Goal: Check status: Check status

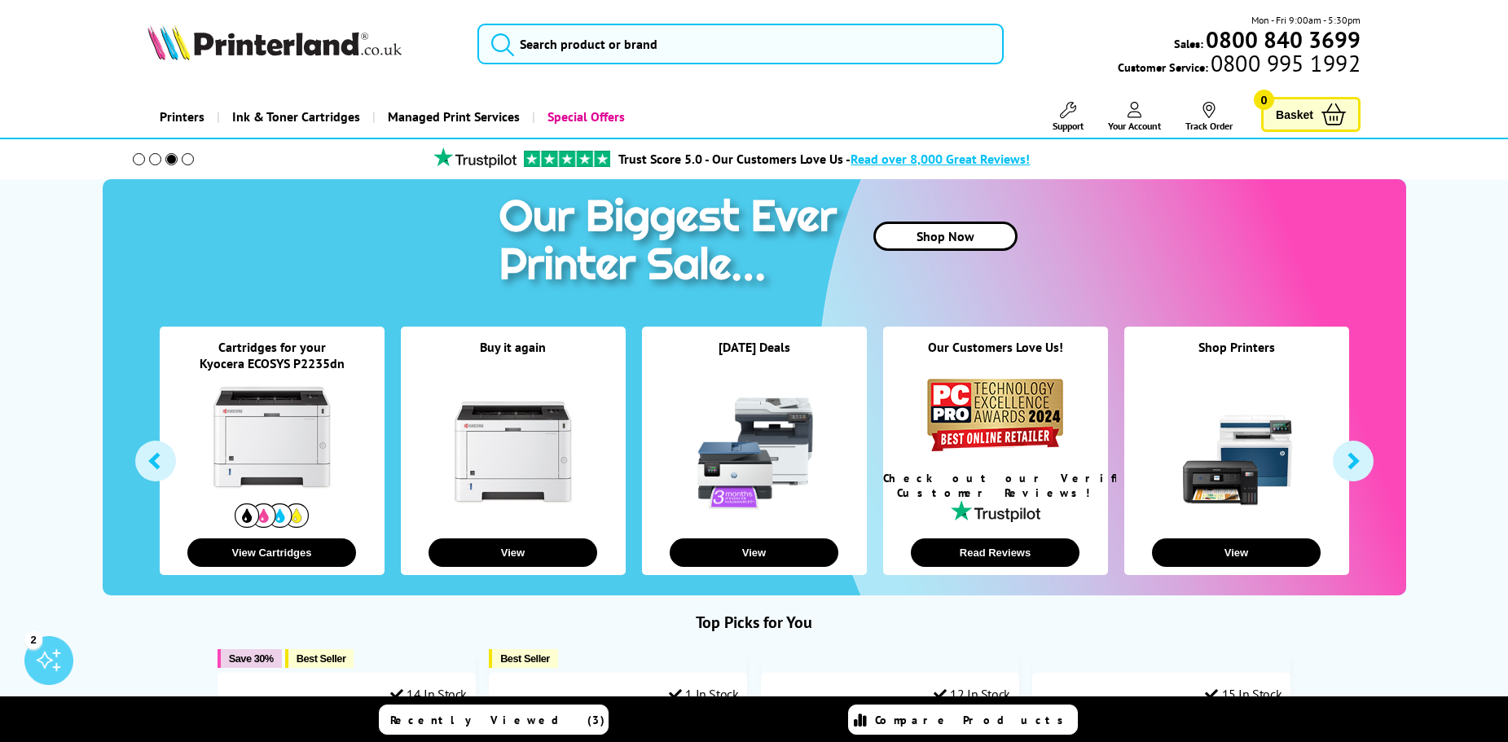
click at [1124, 112] on link "Your Account" at bounding box center [1134, 117] width 53 height 30
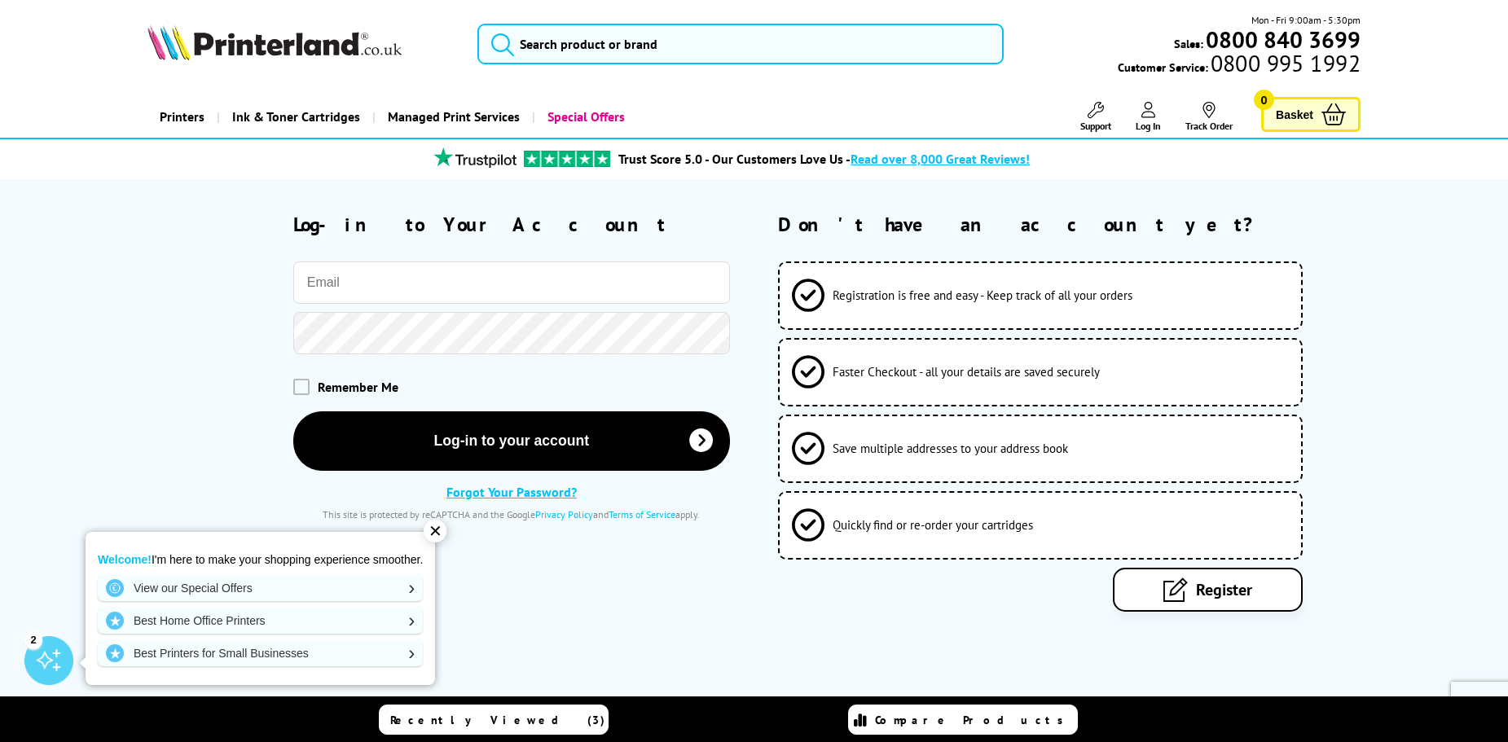
click at [1141, 120] on span "Log In" at bounding box center [1148, 126] width 25 height 12
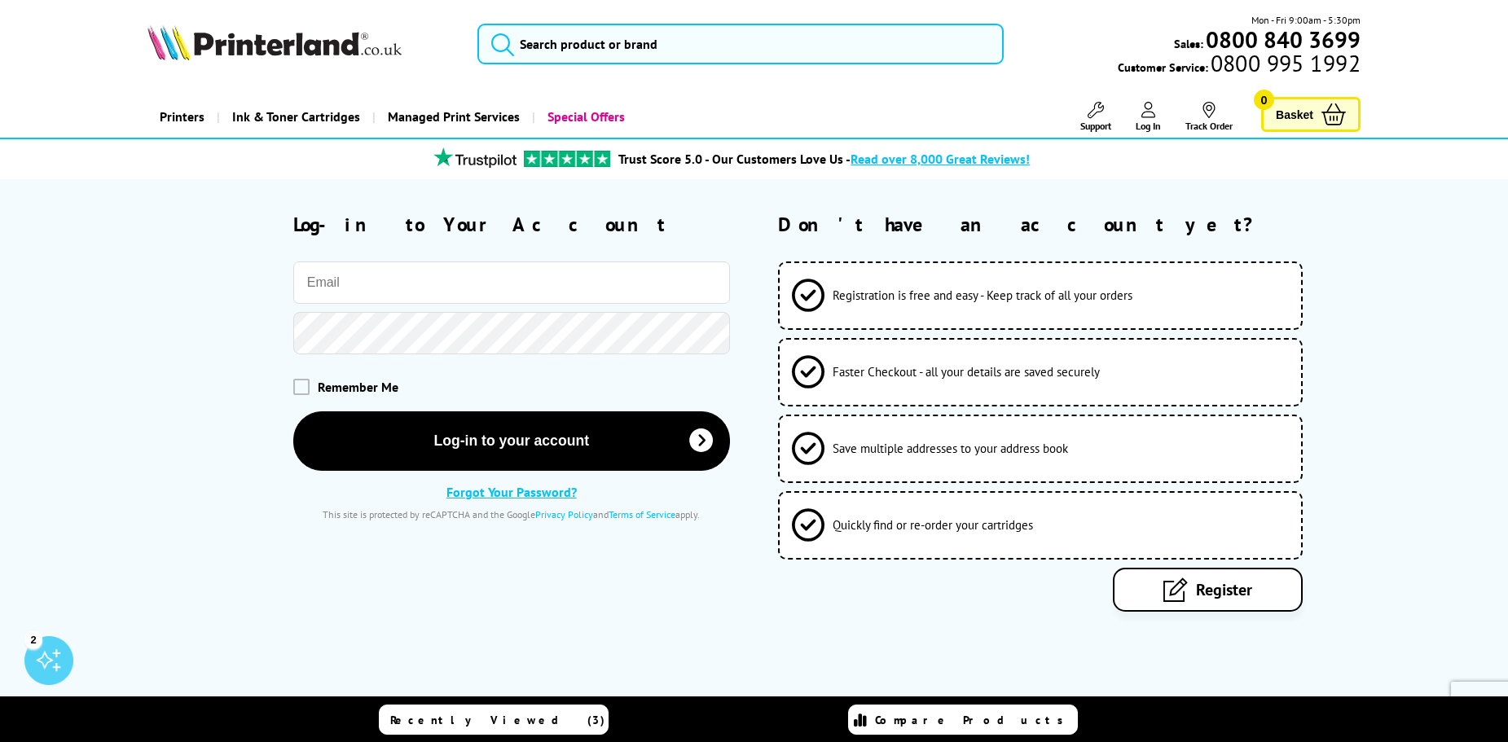
click at [442, 279] on input "email" at bounding box center [511, 283] width 437 height 42
type input "namakemonoleo@gmail.com"
click at [293, 411] on button "Log-in to your account" at bounding box center [511, 440] width 437 height 59
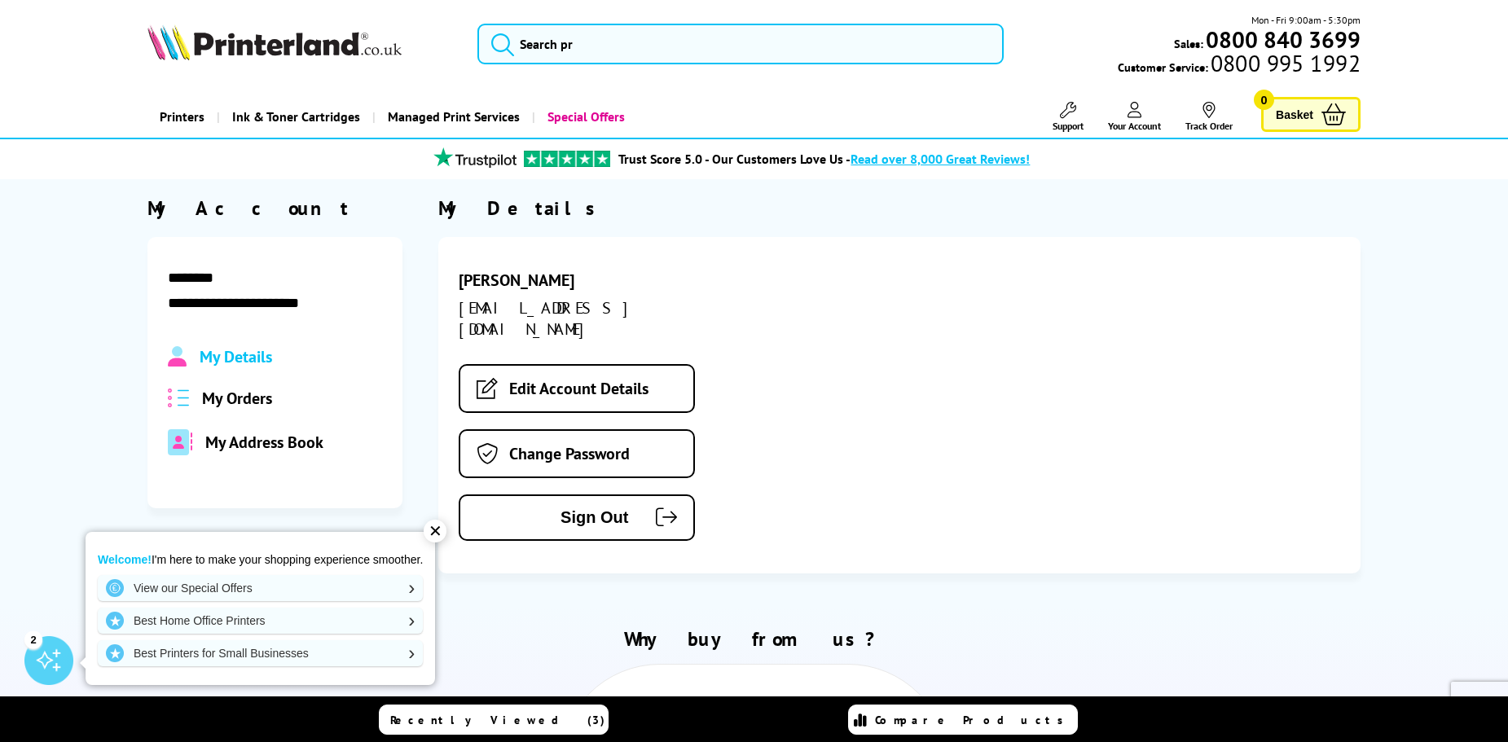
click at [240, 453] on div "My Address Book" at bounding box center [275, 442] width 214 height 26
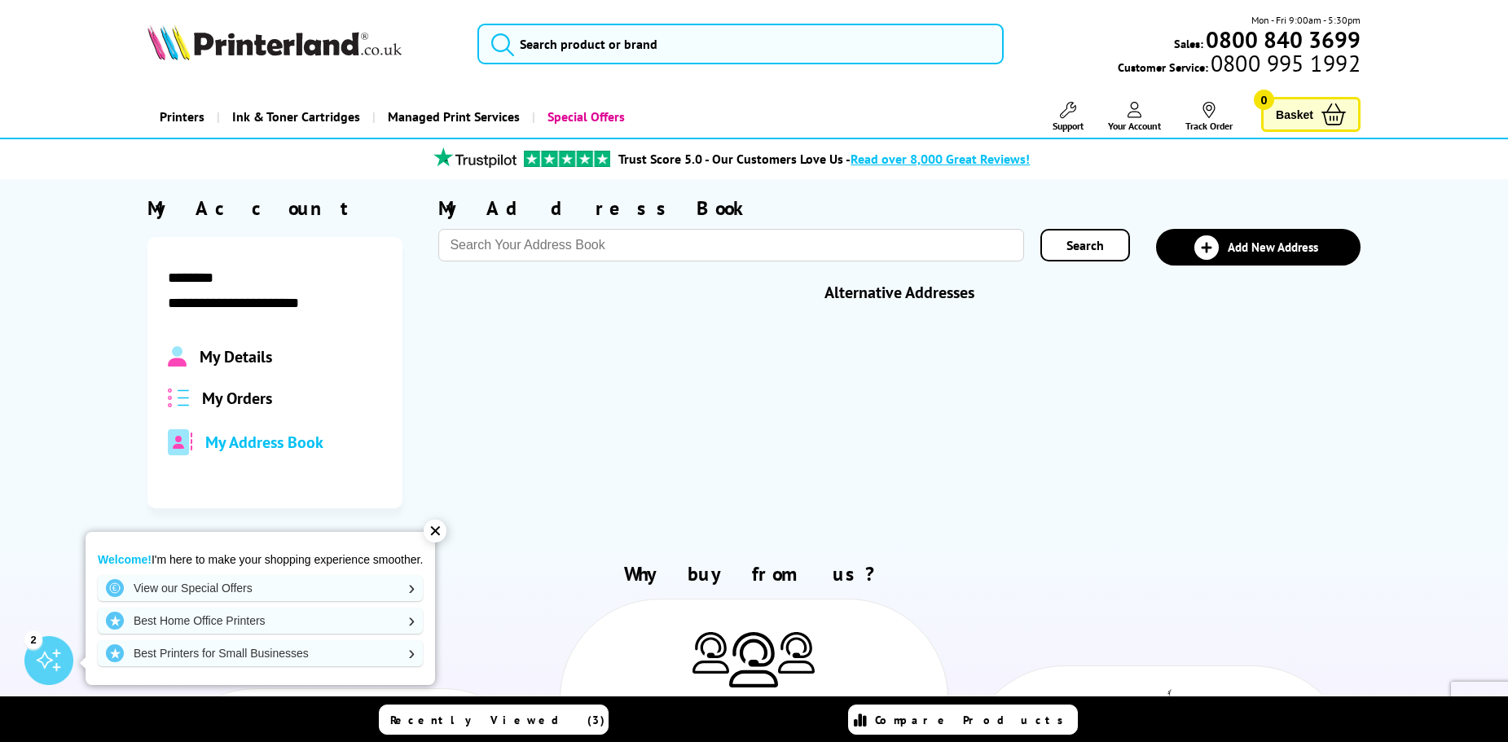
click at [260, 401] on span "My Orders" at bounding box center [237, 398] width 70 height 21
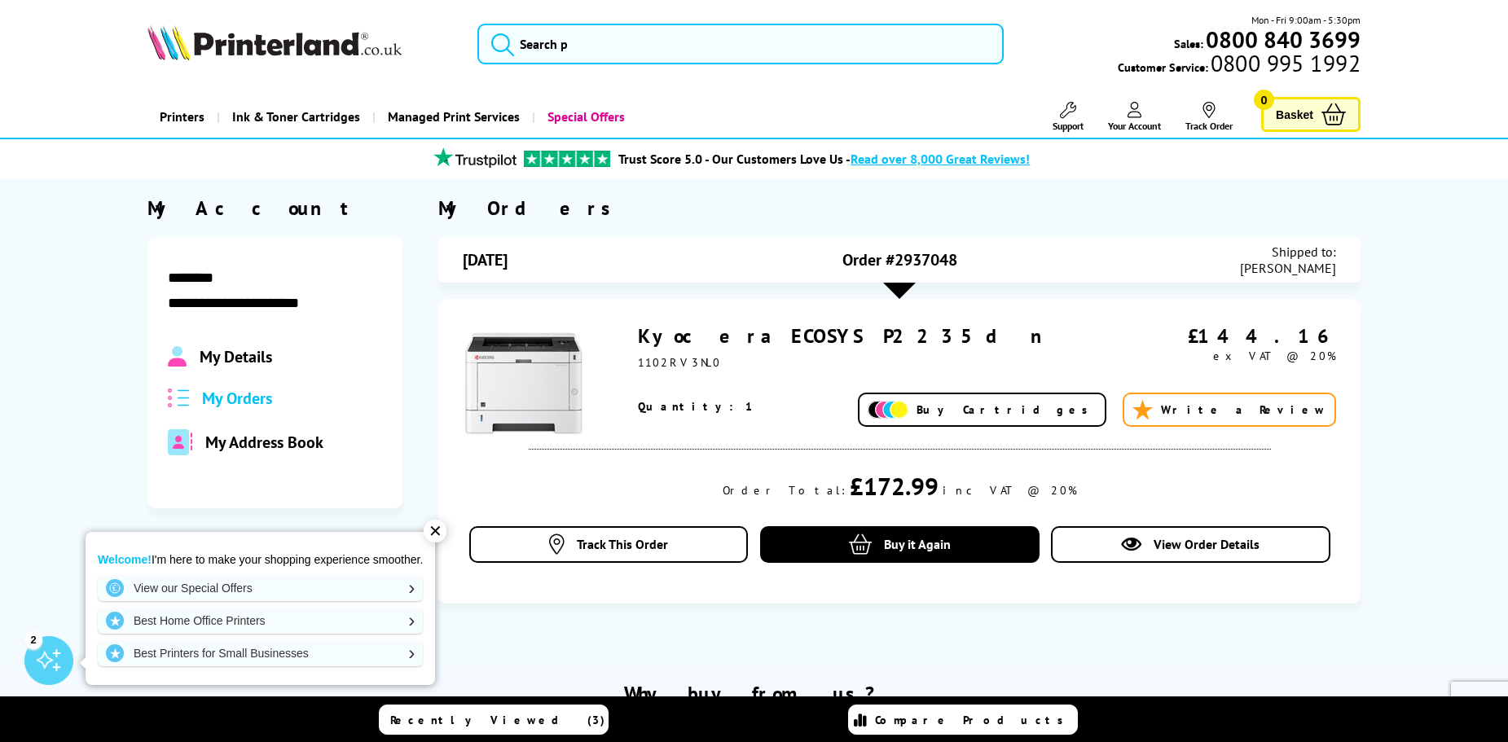
click at [230, 447] on span "My Address Book" at bounding box center [264, 442] width 118 height 21
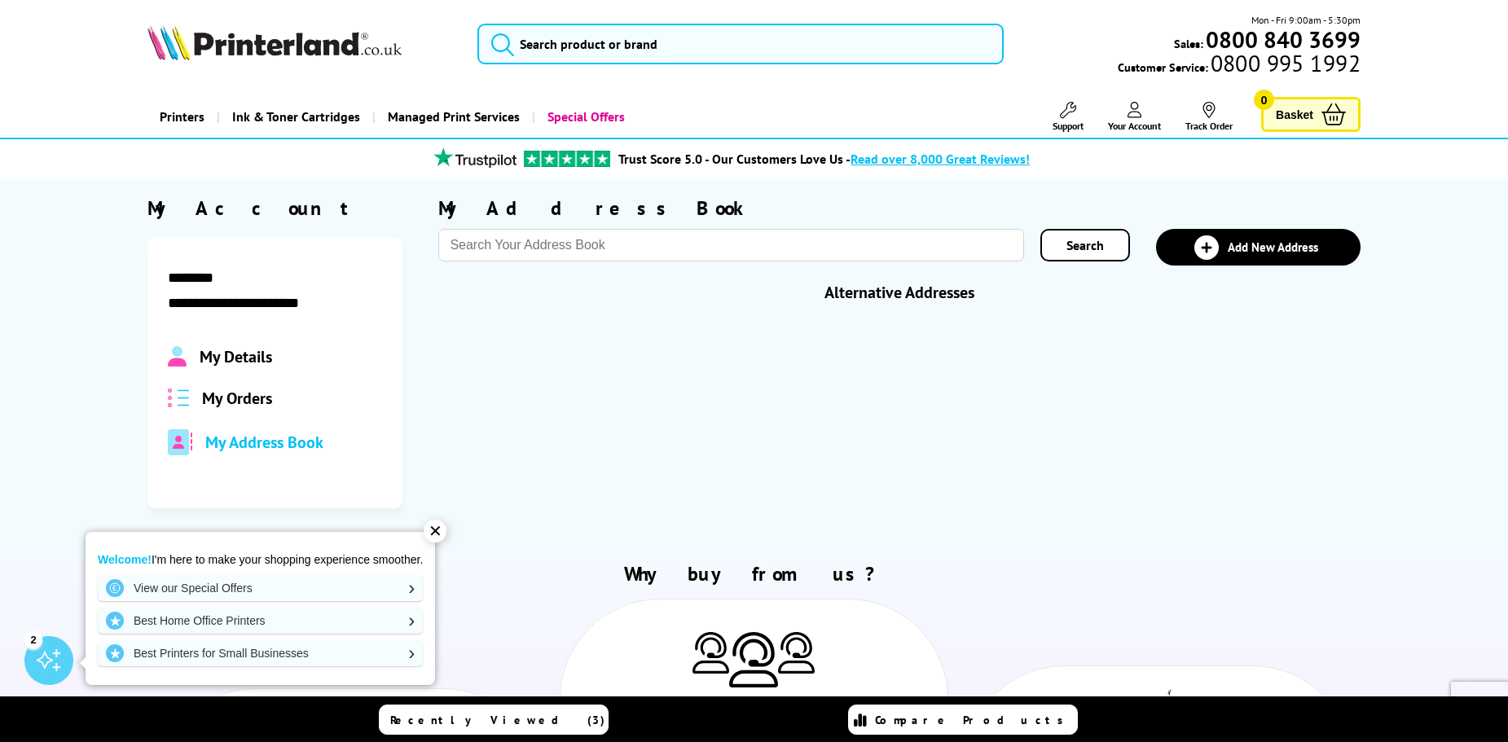
click at [251, 406] on span "My Orders" at bounding box center [237, 398] width 70 height 21
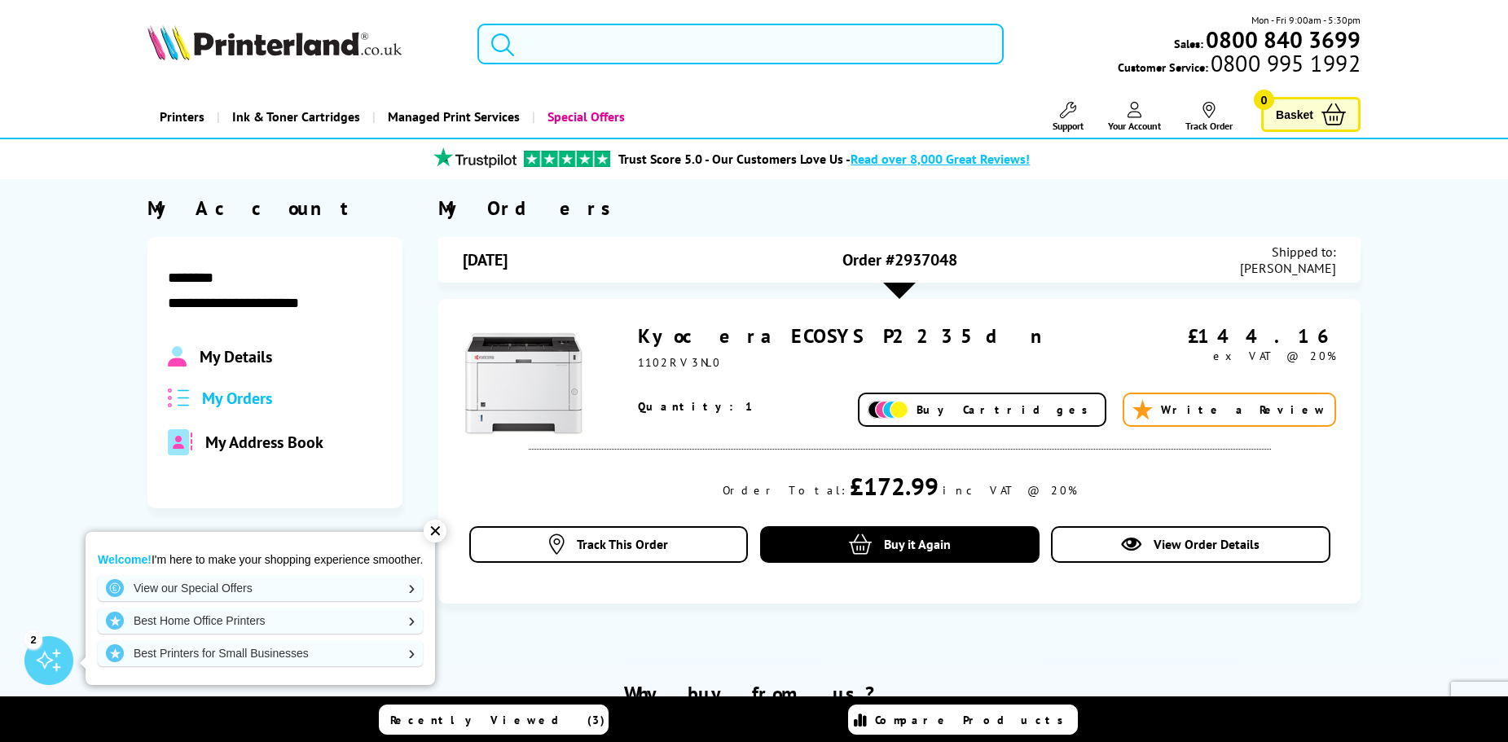
click at [913, 493] on div "£172.99" at bounding box center [894, 486] width 89 height 32
click at [717, 541] on link "Track This Order" at bounding box center [608, 544] width 279 height 37
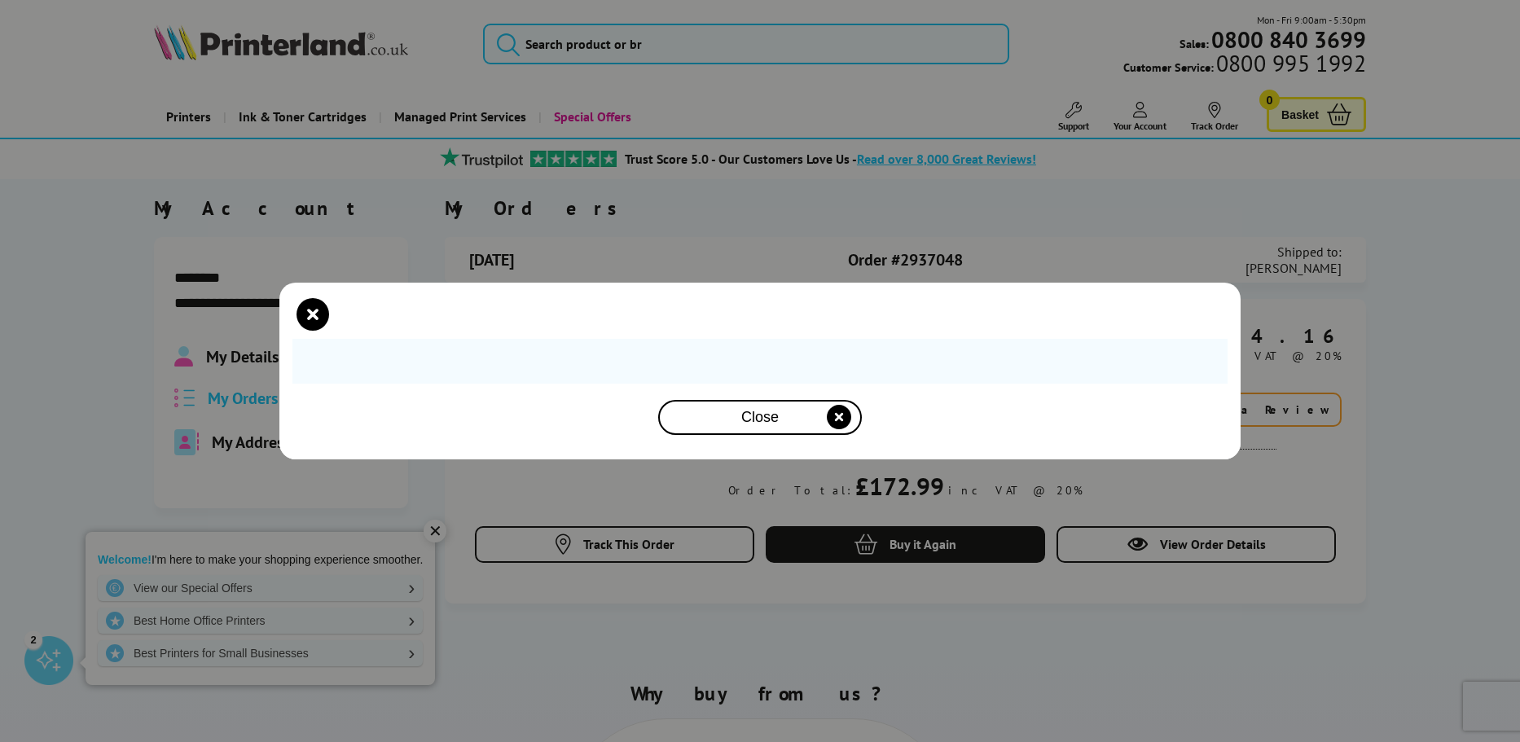
click at [725, 196] on div "Unfortunately tracking is unavailable for this order. For more information, ple…" at bounding box center [760, 371] width 1520 height 742
click at [310, 319] on icon "close modal" at bounding box center [313, 314] width 33 height 33
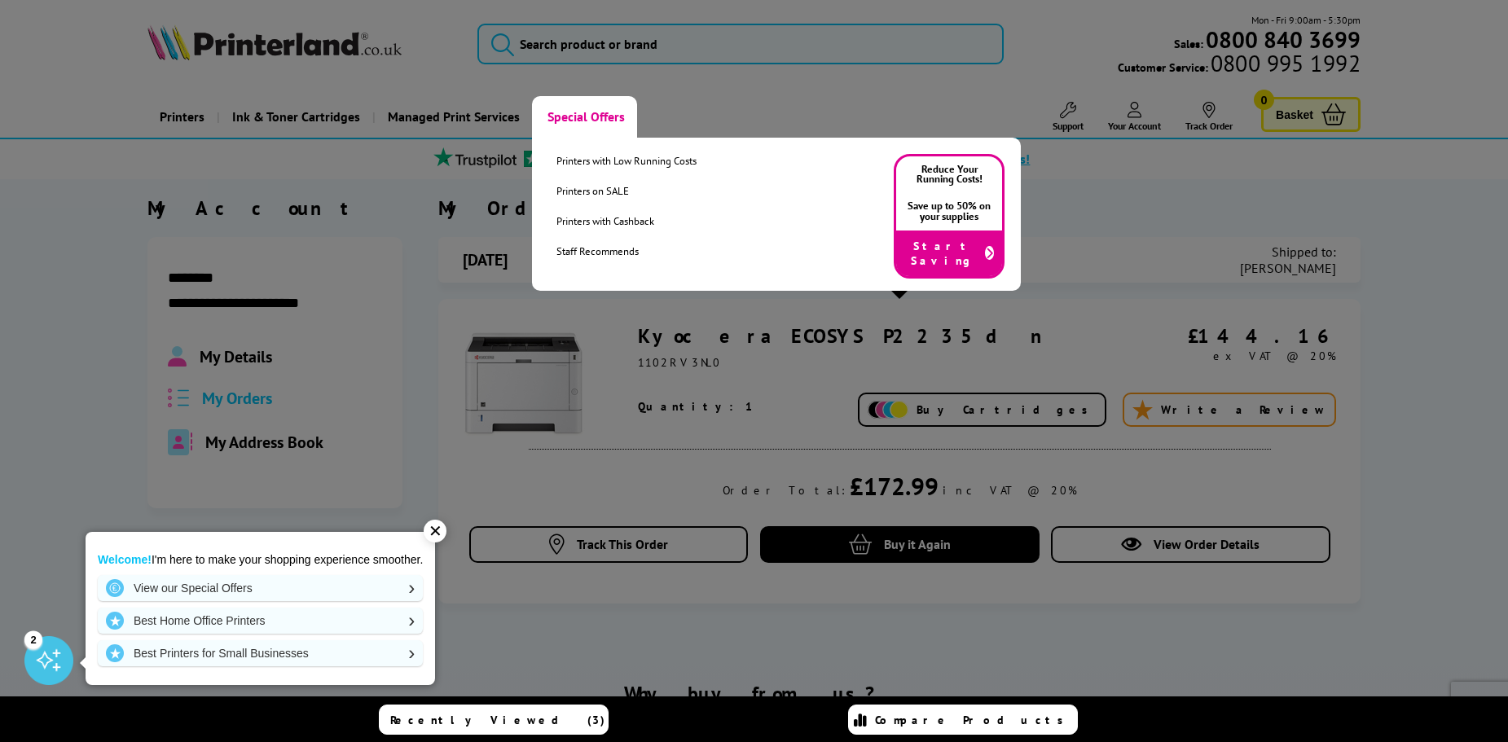
click at [575, 112] on link "Special Offers" at bounding box center [584, 117] width 105 height 42
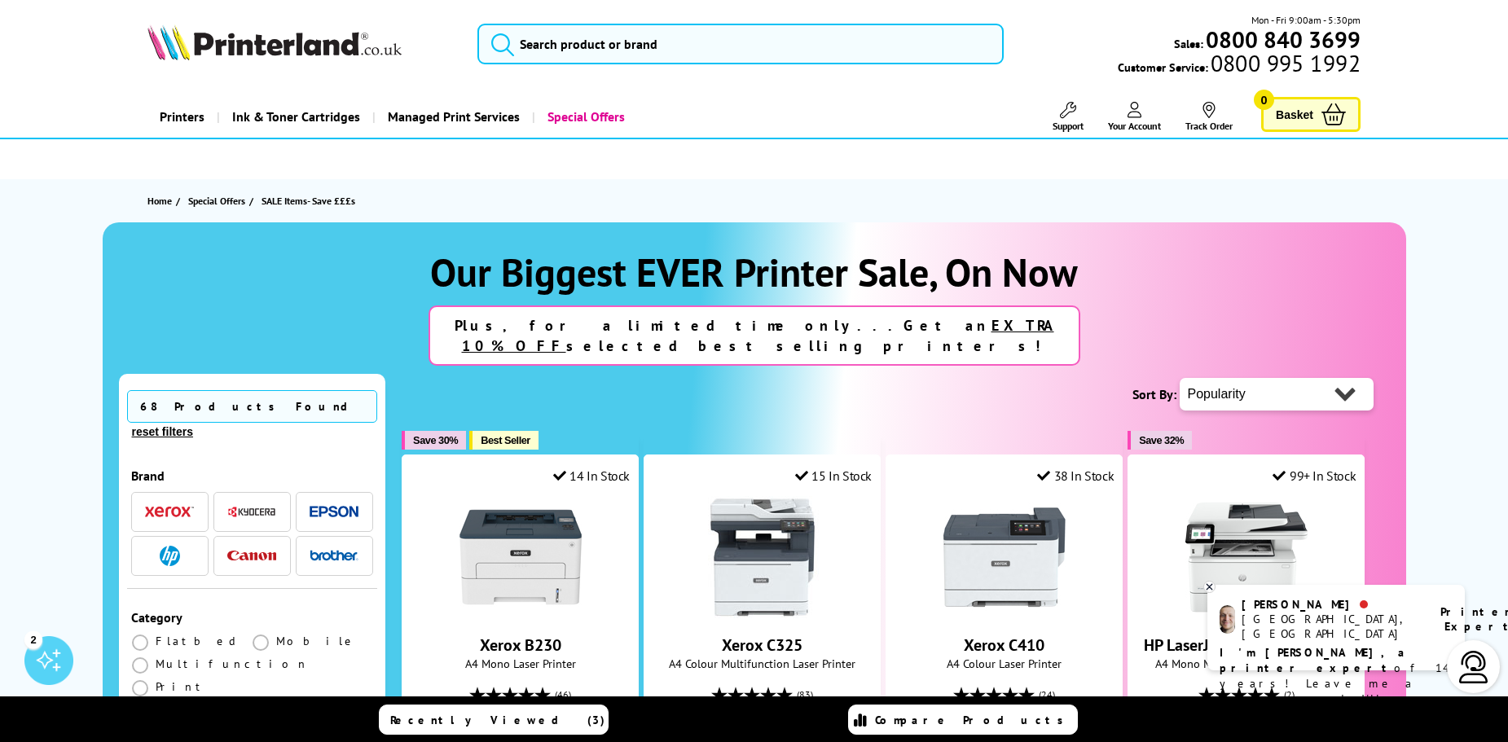
click at [1144, 120] on span "Your Account" at bounding box center [1134, 126] width 53 height 12
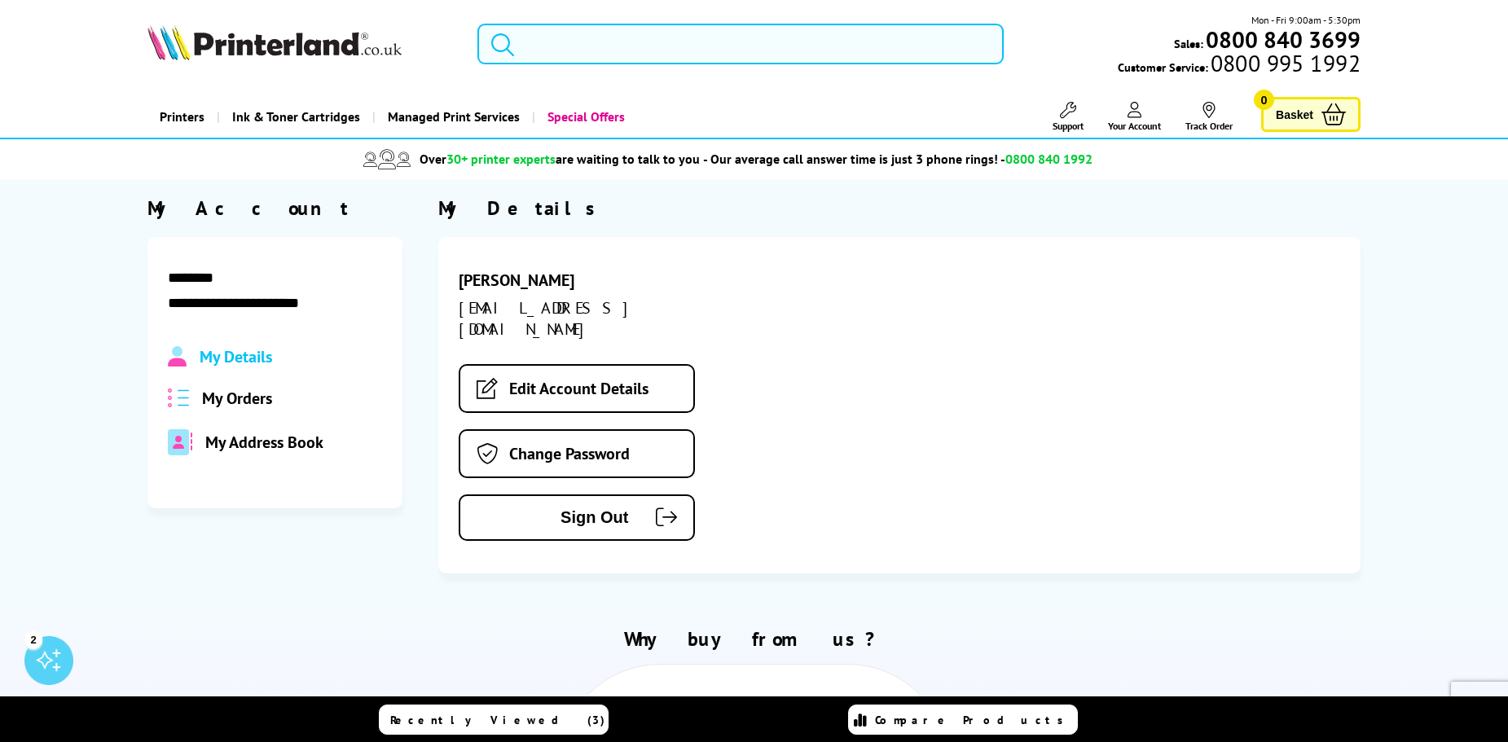
click at [240, 395] on span "My Orders" at bounding box center [237, 398] width 70 height 21
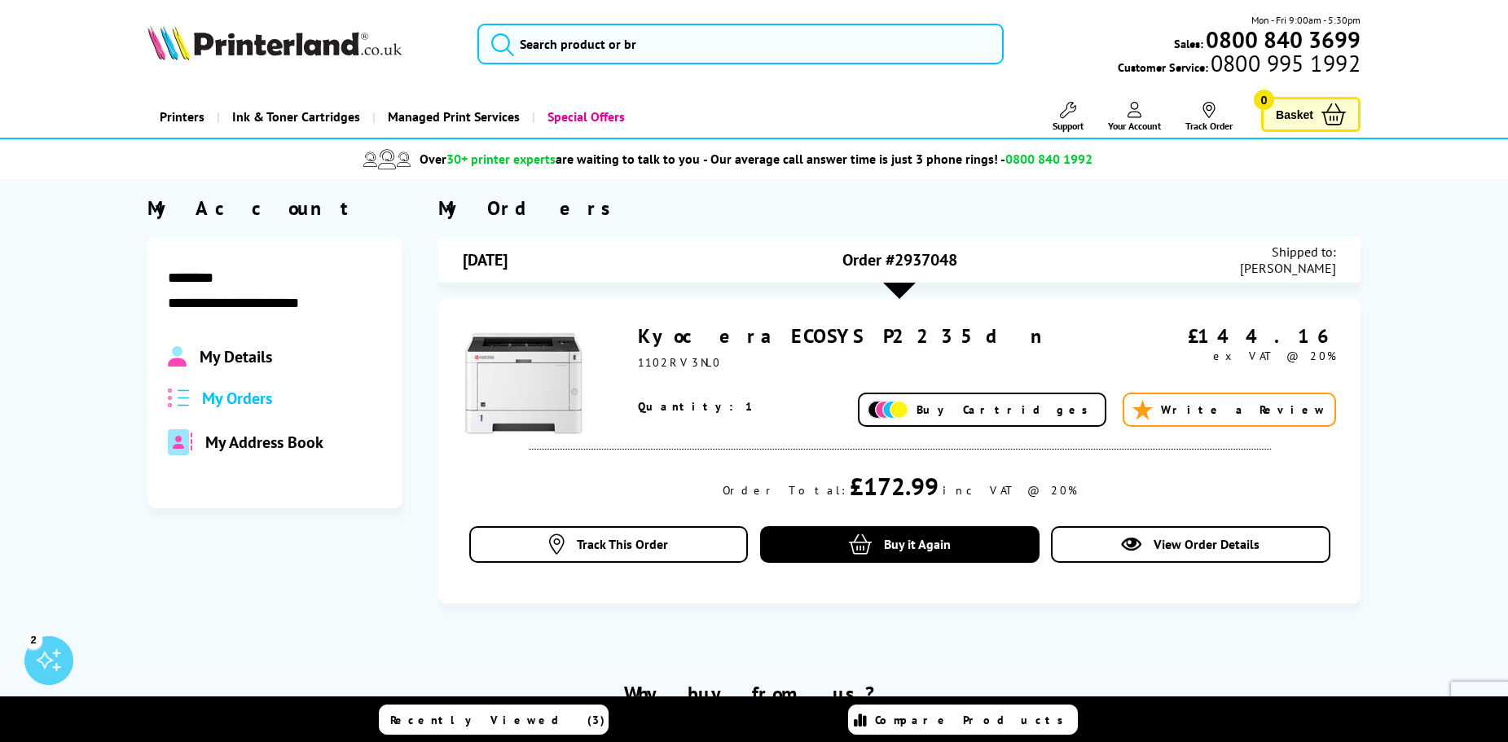
click at [752, 324] on link "Kyocera ECOSYS P2235dn" at bounding box center [849, 335] width 423 height 25
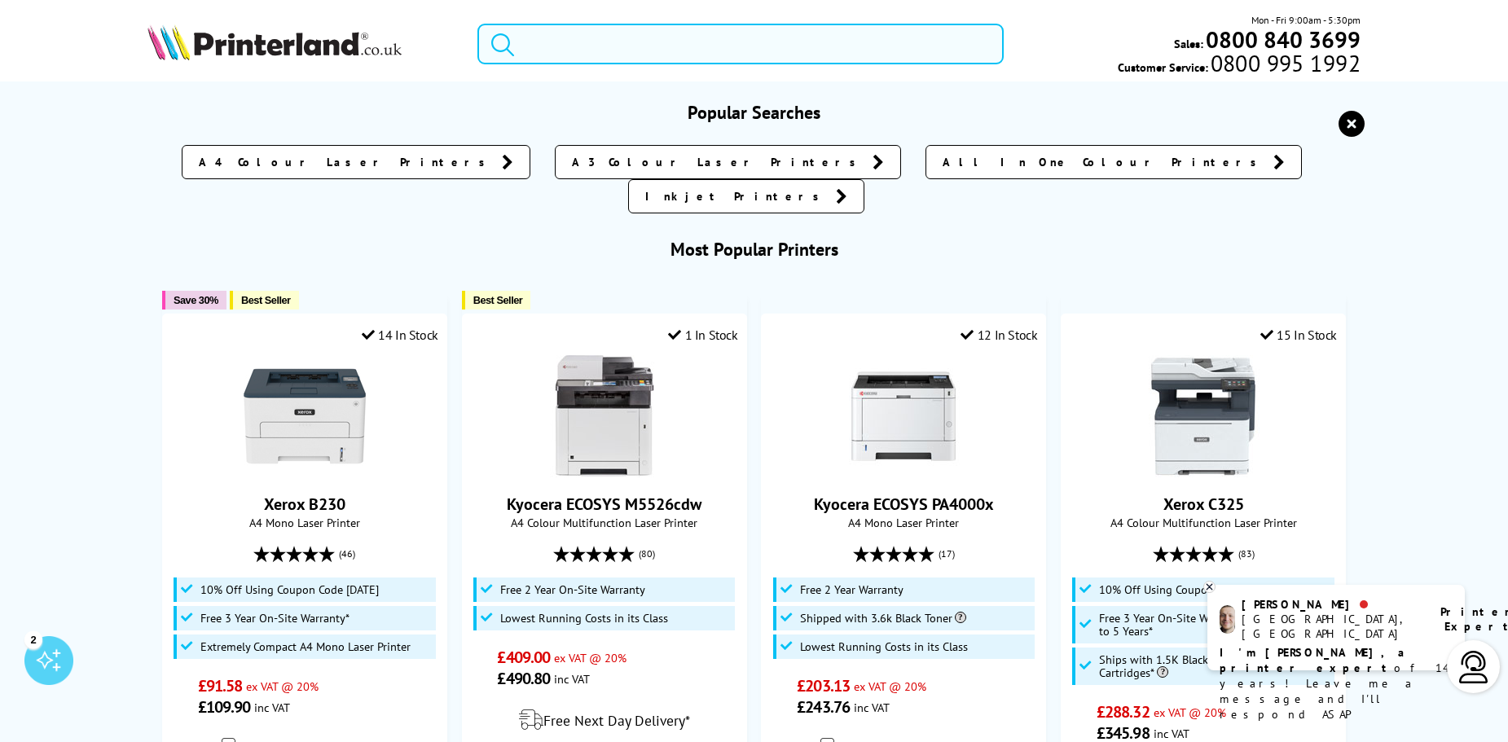
click at [641, 60] on input "search" at bounding box center [740, 44] width 527 height 41
click at [362, 150] on div "A4 Colour Laser Printers A3 Colour Laser Printers All In One Colour Printers In…" at bounding box center [753, 175] width 1213 height 77
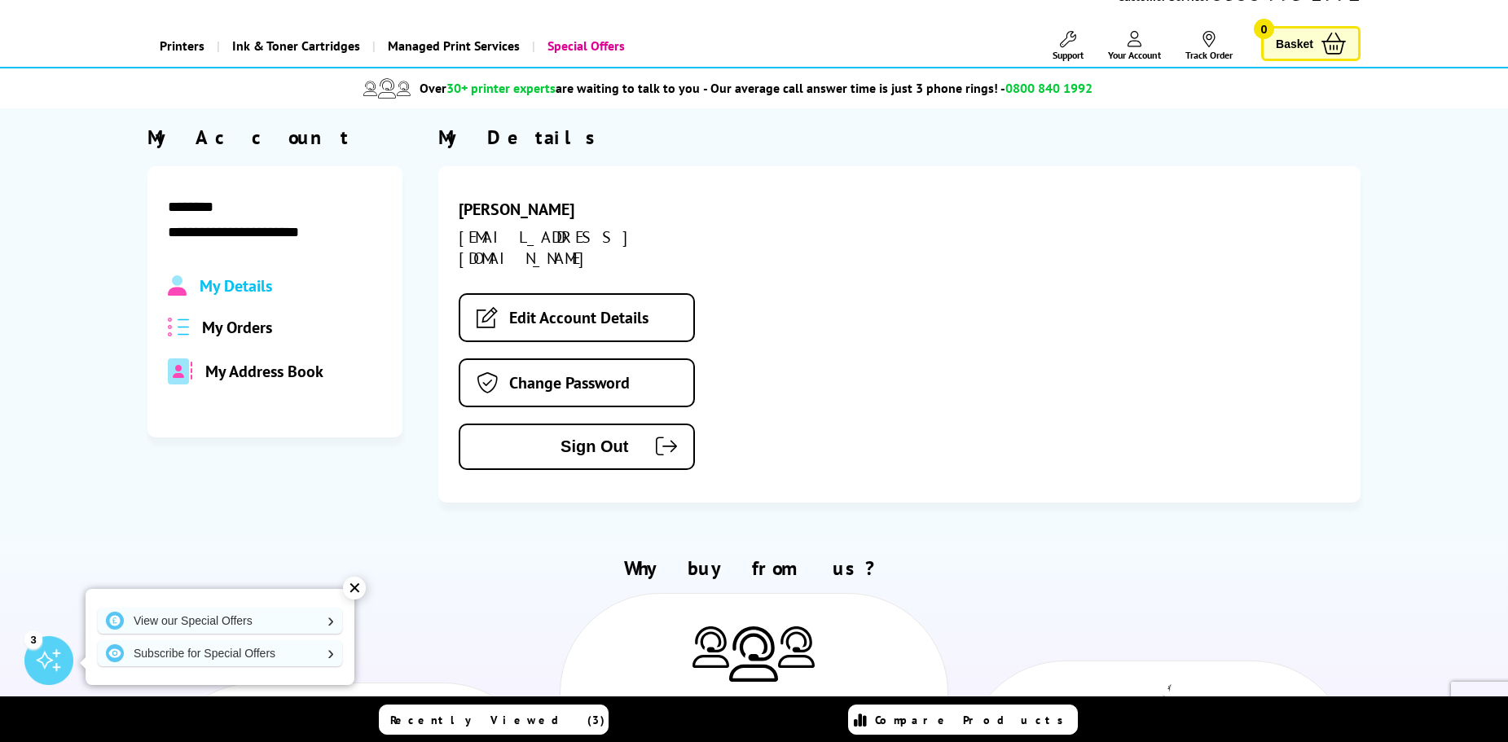
scroll to position [81, 0]
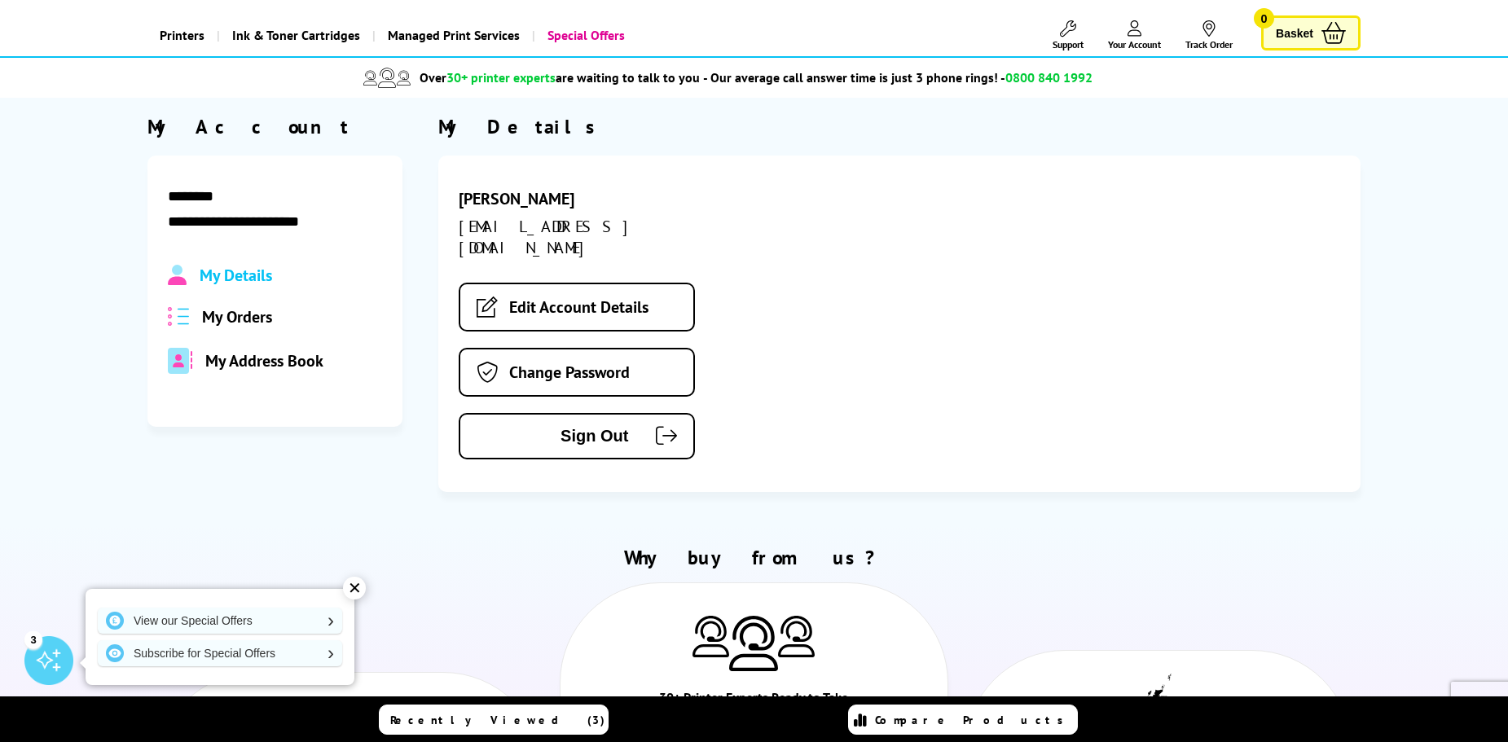
click at [271, 321] on span "My Orders" at bounding box center [237, 316] width 70 height 21
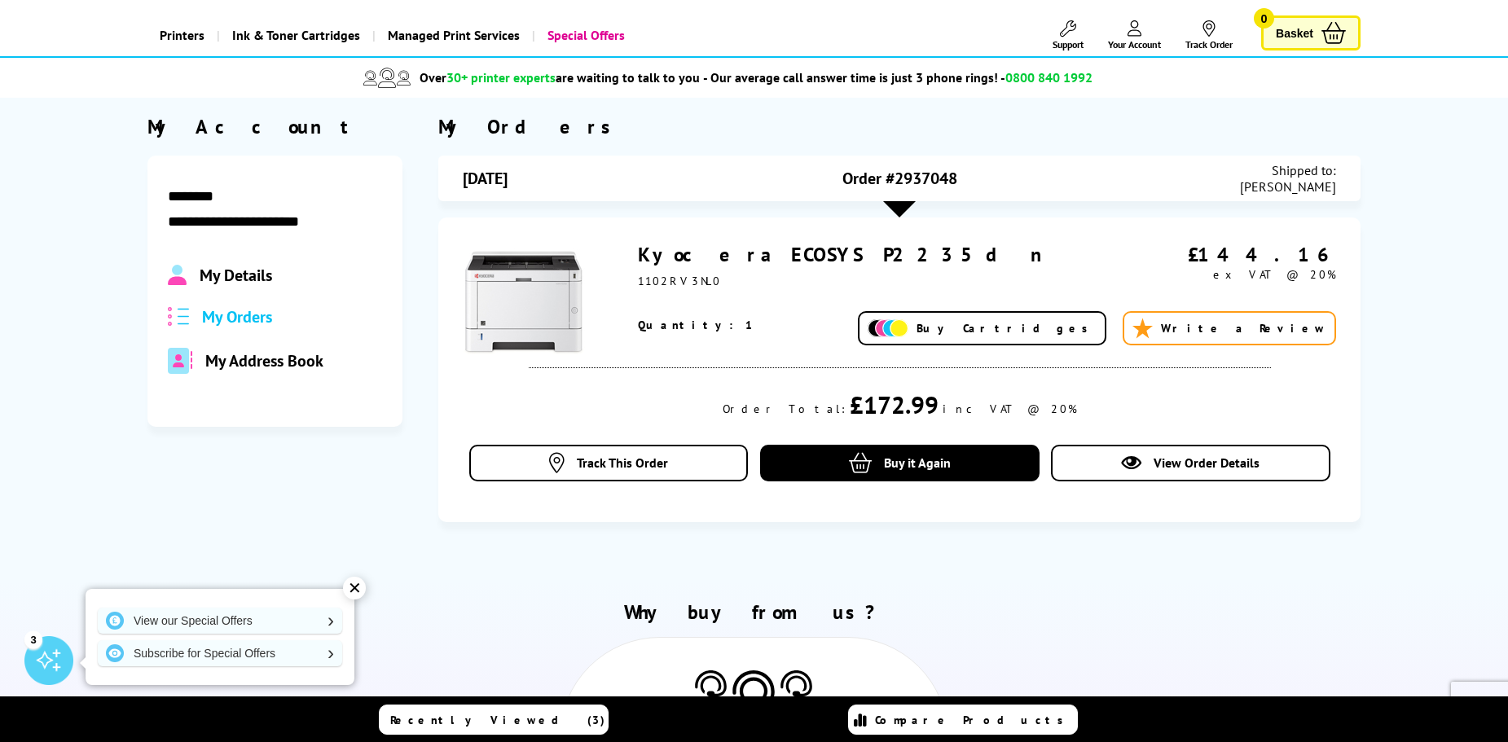
click at [716, 264] on link "Kyocera ECOSYS P2235dn" at bounding box center [849, 254] width 423 height 25
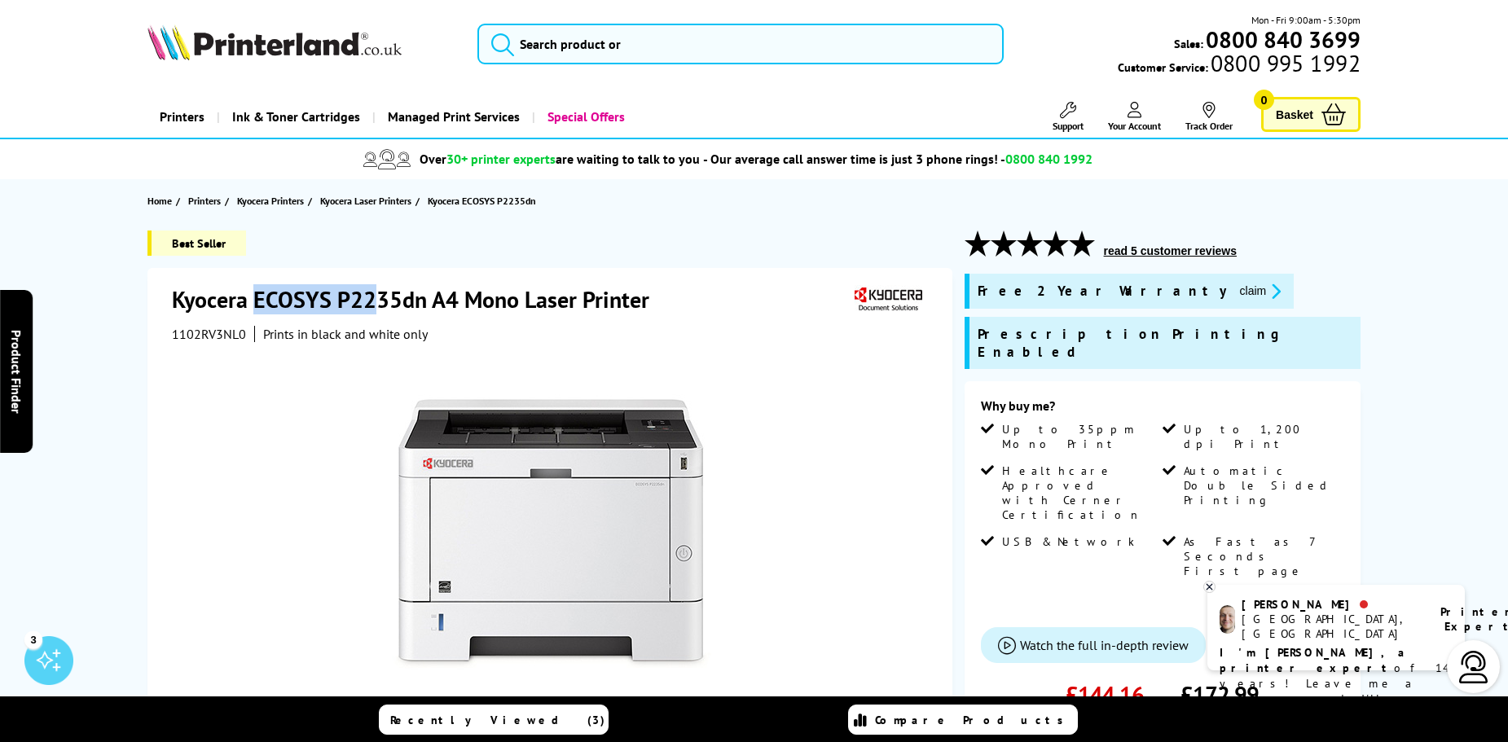
drag, startPoint x: 254, startPoint y: 292, endPoint x: 363, endPoint y: 310, distance: 110.6
click at [373, 309] on h1 "Kyocera ECOSYS P2235dn A4 Mono Laser Printer" at bounding box center [419, 299] width 494 height 30
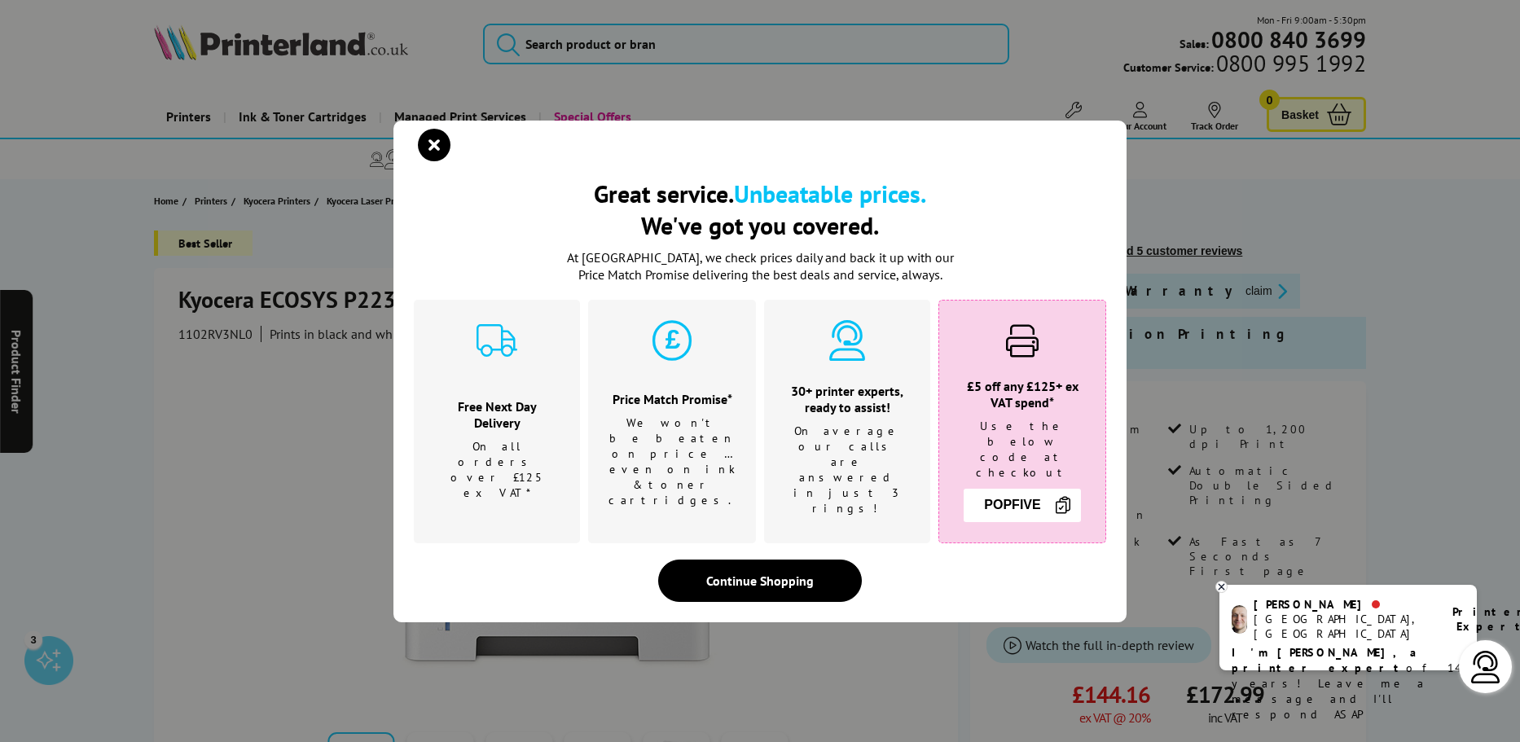
click at [363, 310] on div "Great service. Unbeatable prices. We've got you covered. Great service. Unbeata…" at bounding box center [760, 371] width 1520 height 742
drag, startPoint x: 446, startPoint y: 161, endPoint x: 830, endPoint y: 277, distance: 401.9
click at [818, 273] on div "Great service. Unbeatable prices. We've got you covered. Great service. Unbeata…" at bounding box center [760, 372] width 733 height 502
drag, startPoint x: 961, startPoint y: 485, endPoint x: 1062, endPoint y: 464, distance: 102.3
click at [1062, 464] on div "£5 off any £125+ ex VAT spend* Use the below code at checkout POPFIVE" at bounding box center [1022, 450] width 125 height 144
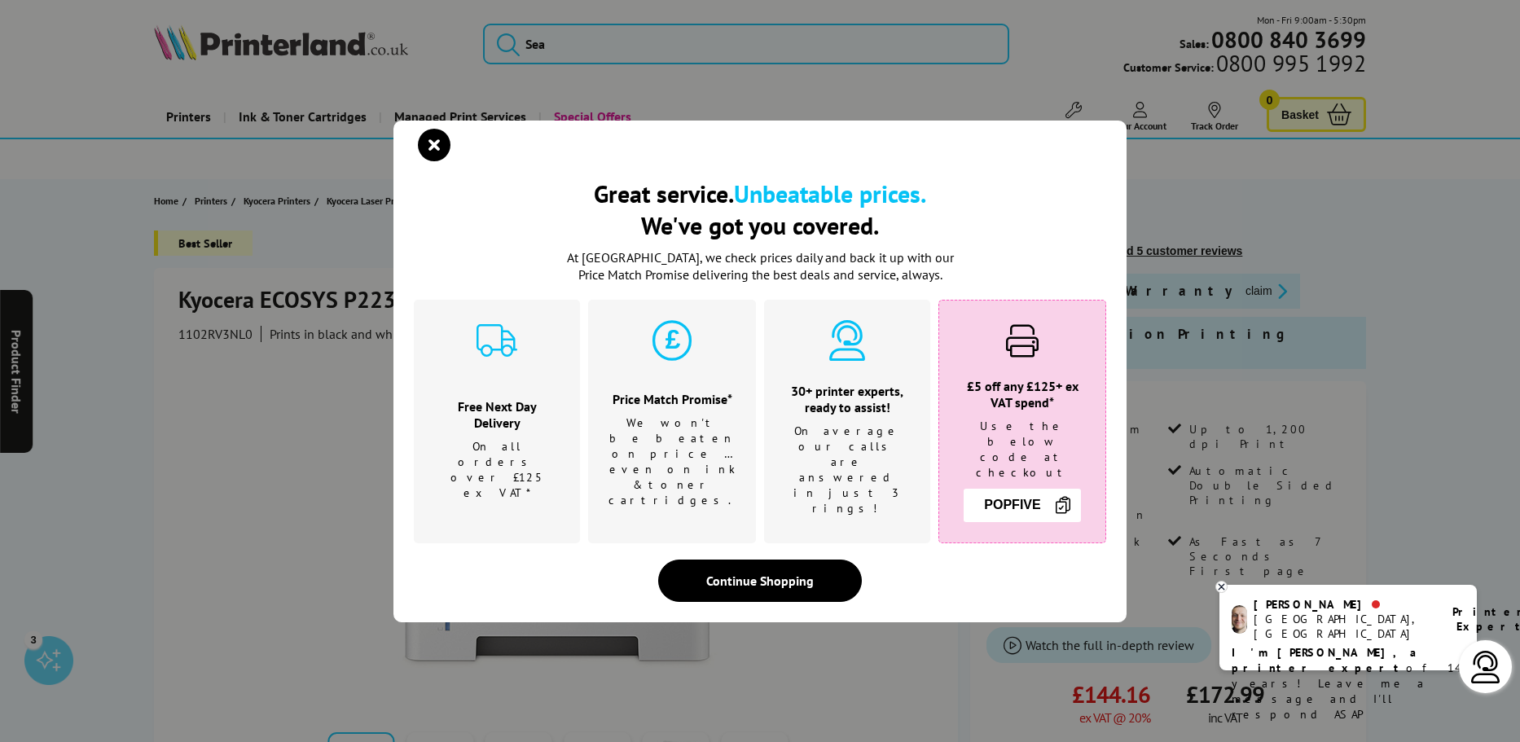
click at [417, 241] on h2 "Great service. Unbeatable prices. We've got you covered." at bounding box center [760, 210] width 693 height 64
click at [469, 156] on div at bounding box center [768, 145] width 693 height 24
click at [449, 157] on icon "close modal" at bounding box center [434, 145] width 33 height 33
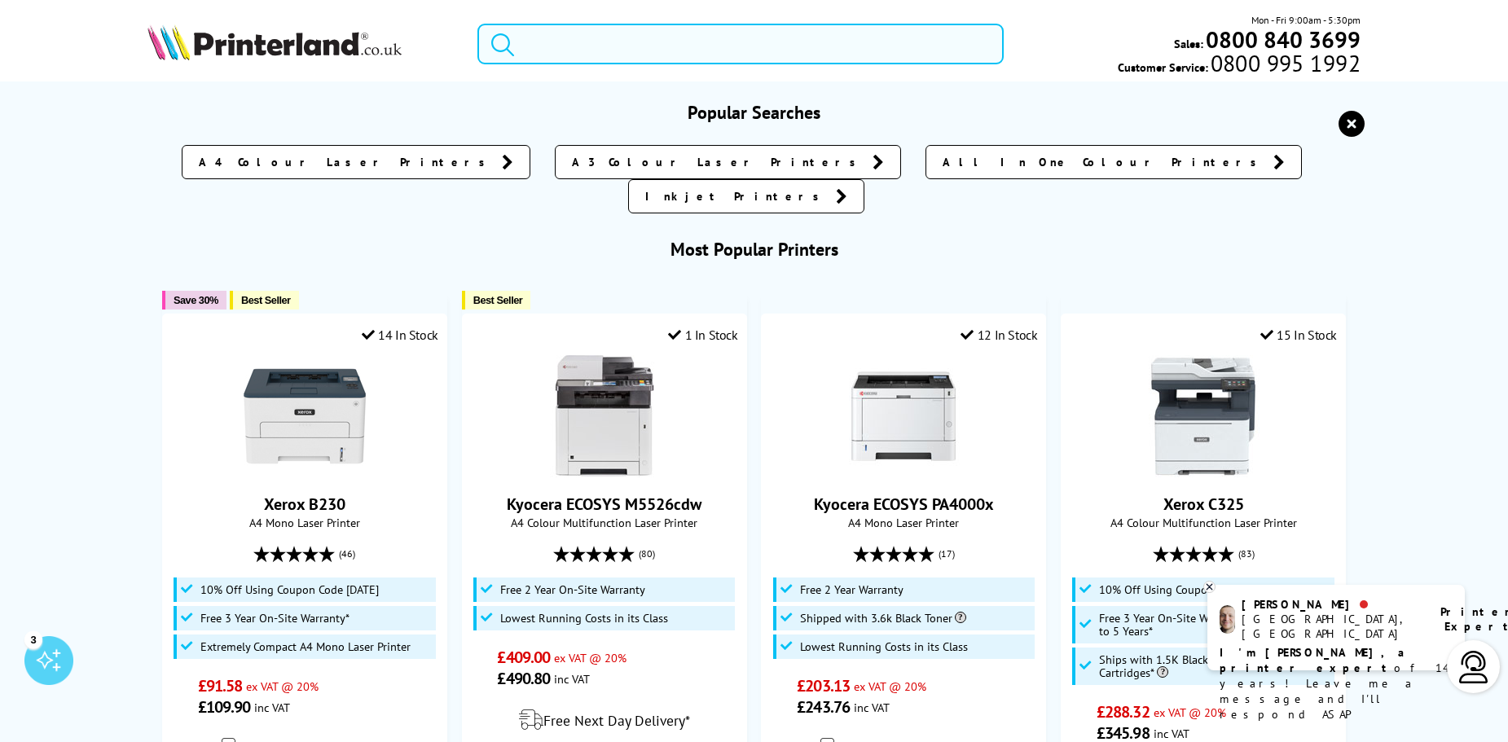
click at [631, 42] on input "search" at bounding box center [740, 44] width 527 height 41
click at [641, 89] on div "Popular Searches A4 Colour Laser Printers A3 Colour Laser Printers All In One C…" at bounding box center [754, 411] width 1508 height 661
